Goal: Transaction & Acquisition: Book appointment/travel/reservation

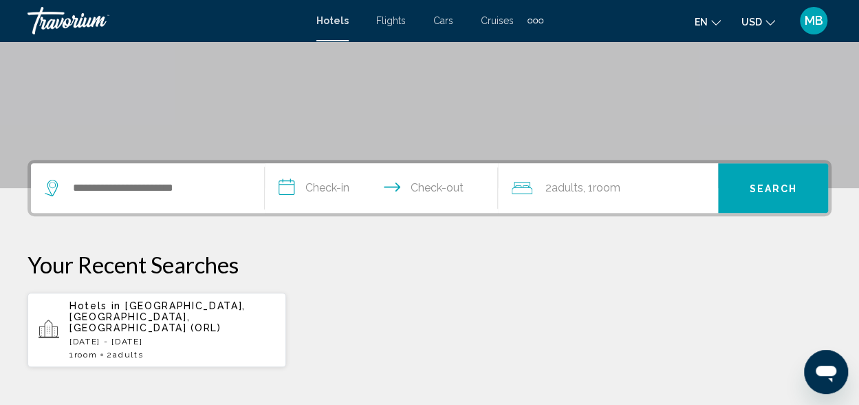
scroll to position [227, 0]
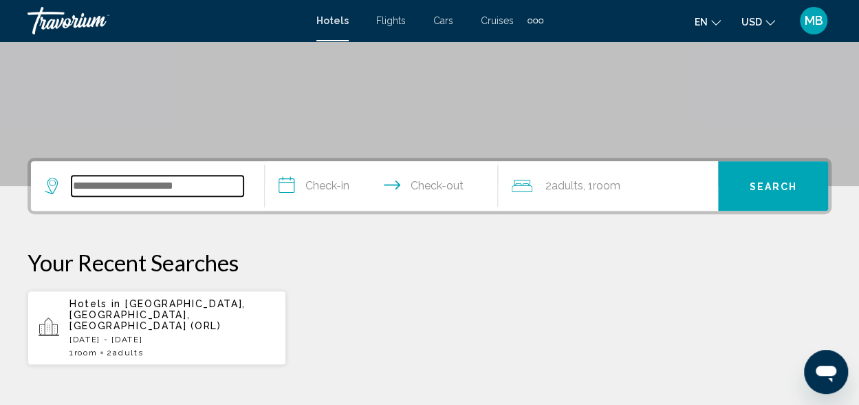
click at [107, 186] on input "Search widget" at bounding box center [158, 185] width 172 height 21
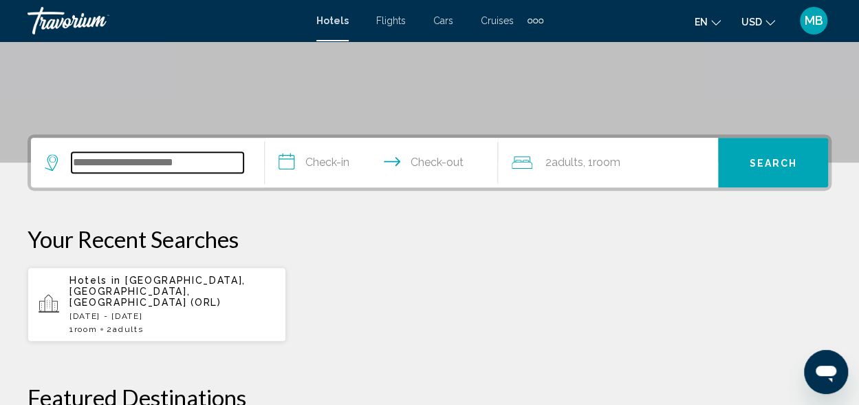
scroll to position [340, 0]
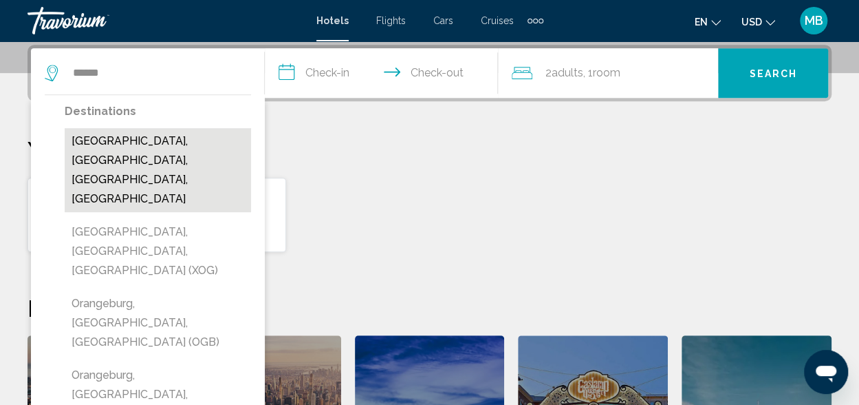
click at [110, 147] on button "[GEOGRAPHIC_DATA], [GEOGRAPHIC_DATA], [GEOGRAPHIC_DATA], [GEOGRAPHIC_DATA]" at bounding box center [158, 170] width 186 height 84
type input "**********"
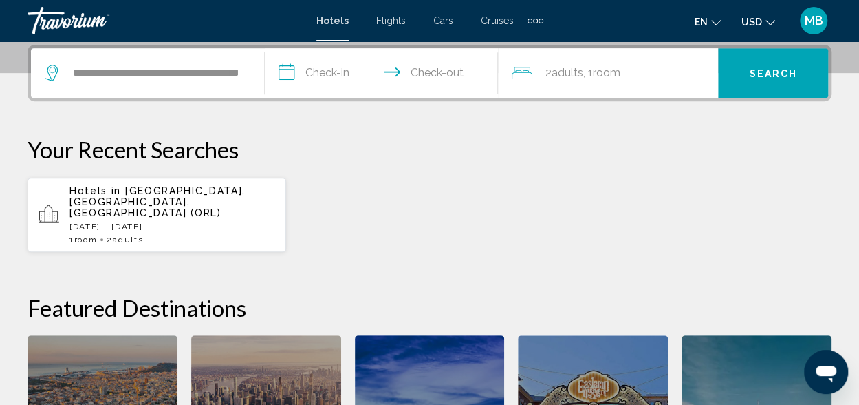
click at [332, 74] on input "**********" at bounding box center [384, 75] width 239 height 54
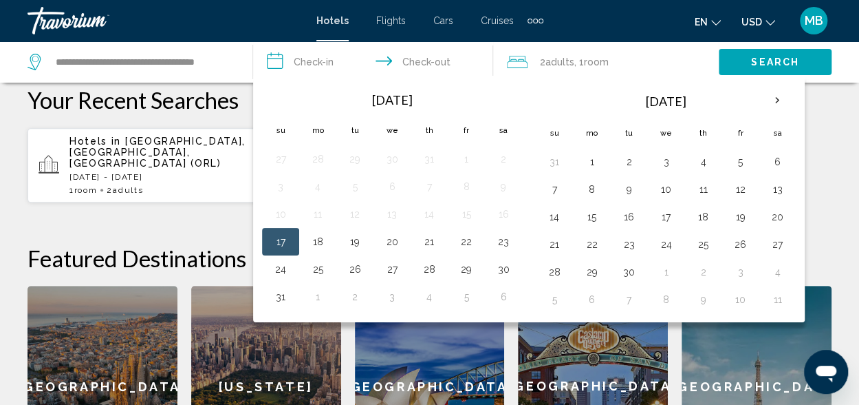
scroll to position [390, 0]
click at [309, 269] on button "25" at bounding box center [318, 268] width 22 height 19
click at [448, 66] on input "**********" at bounding box center [375, 63] width 245 height 45
click at [593, 268] on button "29" at bounding box center [592, 271] width 22 height 19
type input "**********"
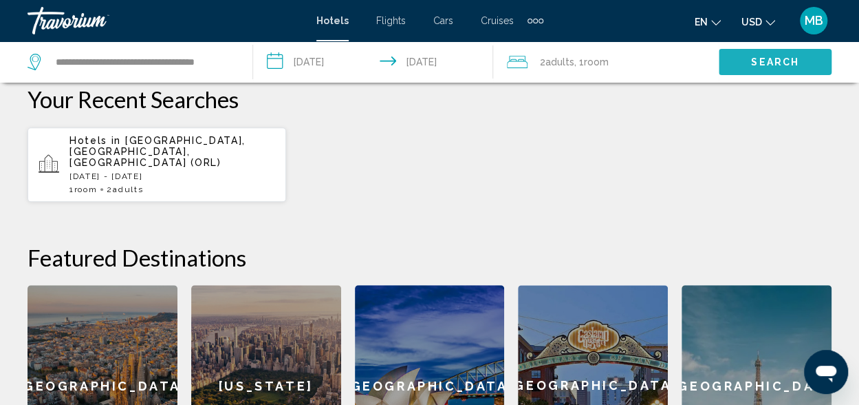
click at [759, 58] on span "Search" at bounding box center [775, 62] width 48 height 11
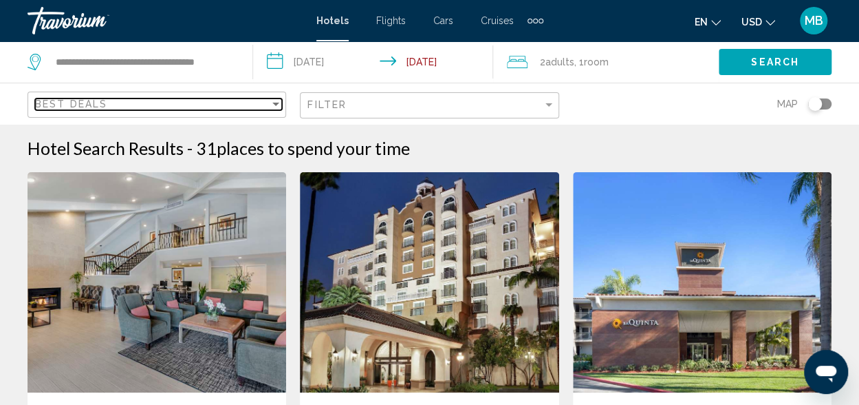
click at [77, 107] on span "Best Deals" at bounding box center [71, 103] width 72 height 11
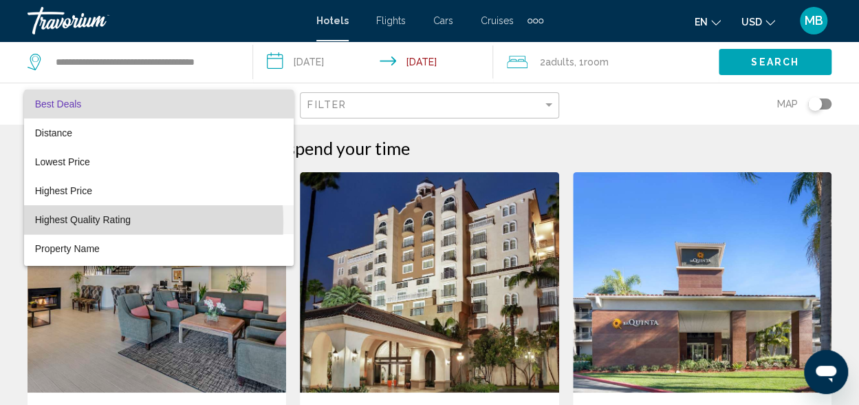
click at [59, 222] on span "Highest Quality Rating" at bounding box center [83, 219] width 96 height 11
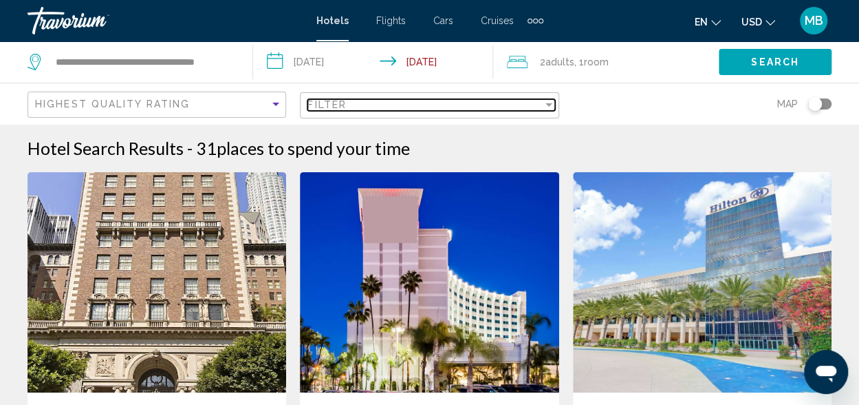
click at [349, 101] on div "Filter" at bounding box center [425, 104] width 235 height 11
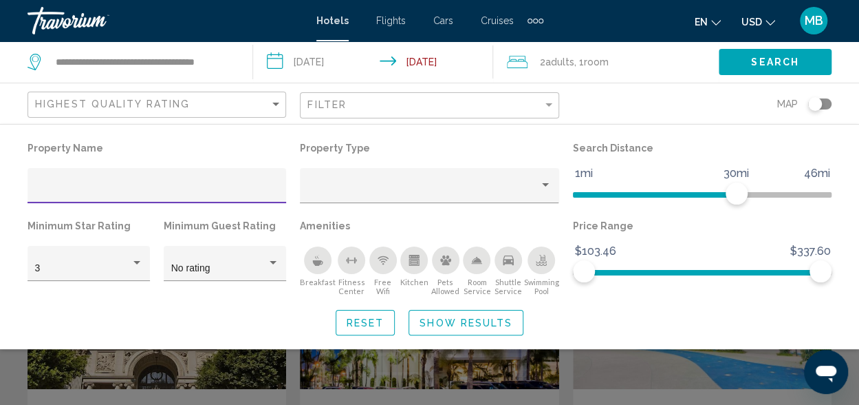
scroll to position [1, 0]
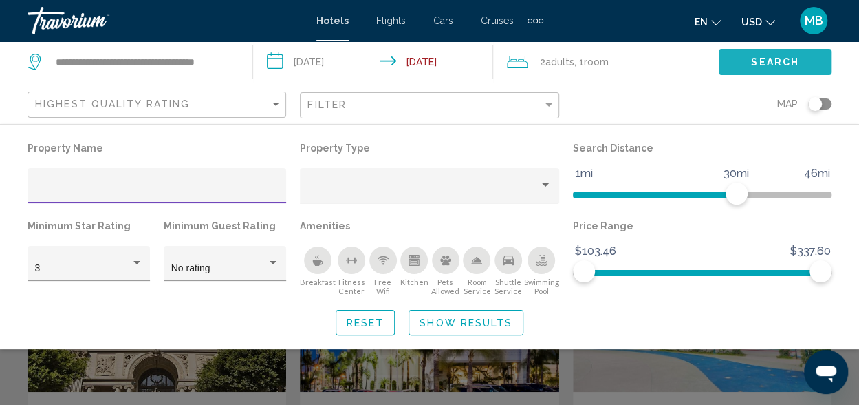
click at [746, 56] on button "Search" at bounding box center [775, 61] width 113 height 25
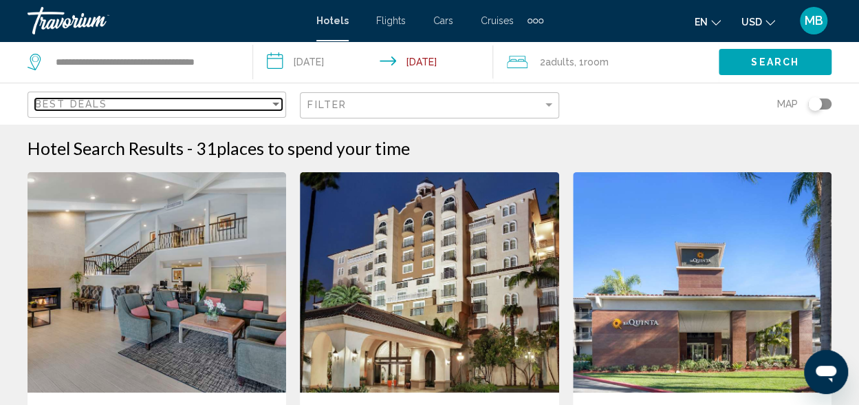
click at [63, 102] on span "Best Deals" at bounding box center [71, 103] width 72 height 11
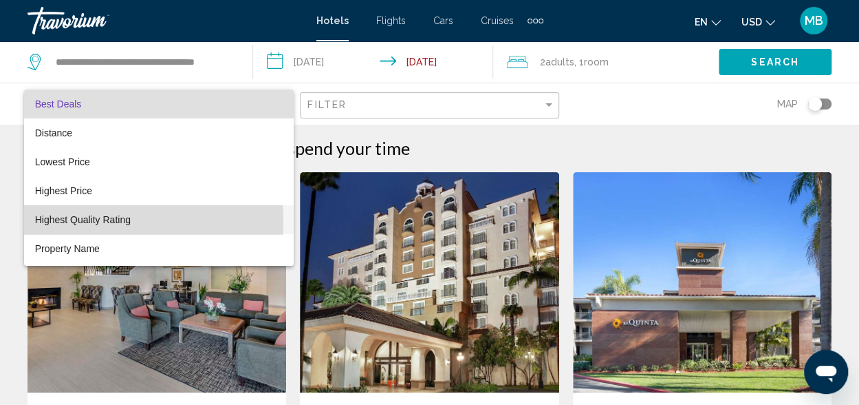
click at [52, 220] on span "Highest Quality Rating" at bounding box center [83, 219] width 96 height 11
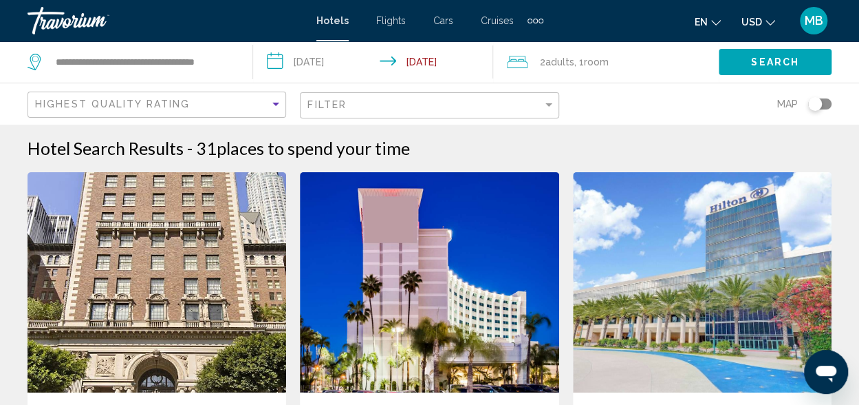
click at [739, 65] on button "Search" at bounding box center [775, 61] width 113 height 25
click at [733, 61] on button "Search" at bounding box center [775, 61] width 113 height 25
